Goal: Information Seeking & Learning: Find specific fact

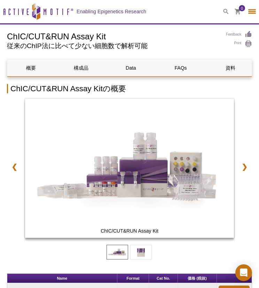
select select "[GEOGRAPHIC_DATA]"
select select "日本語"
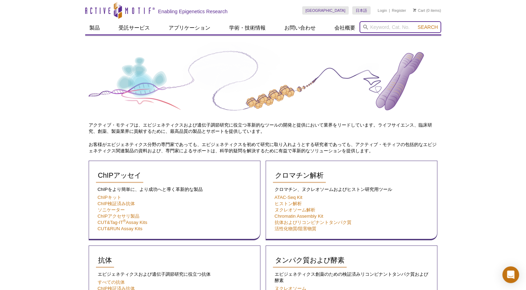
click at [384, 29] on input "search" at bounding box center [401, 27] width 82 height 12
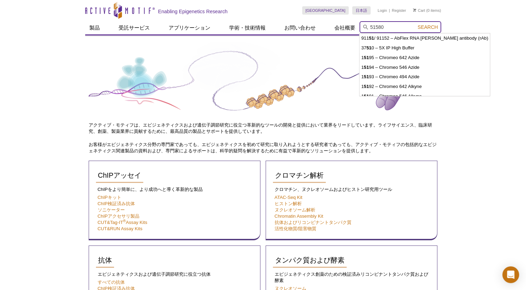
type input "51580"
click at [416, 24] on button "Search" at bounding box center [428, 27] width 24 height 6
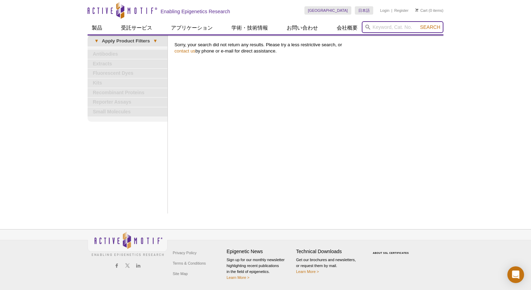
click at [393, 25] on input "search" at bounding box center [403, 27] width 82 height 12
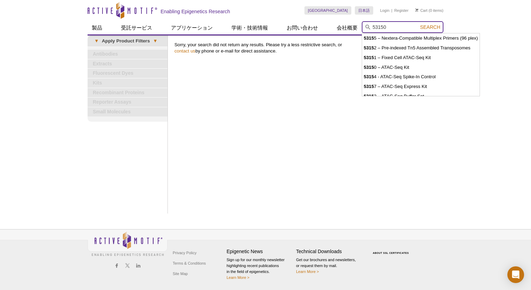
type input "53150"
click at [418, 24] on button "Search" at bounding box center [430, 27] width 24 height 6
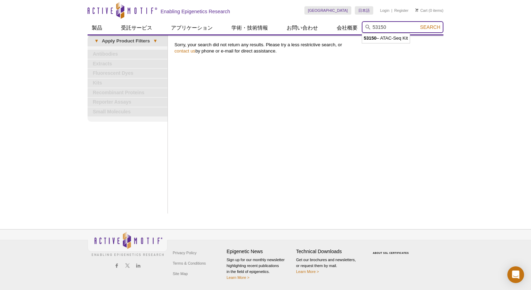
click at [418, 24] on button "Search" at bounding box center [430, 27] width 24 height 6
click at [432, 24] on span "Search" at bounding box center [430, 27] width 20 height 6
